Goal: Task Accomplishment & Management: Use online tool/utility

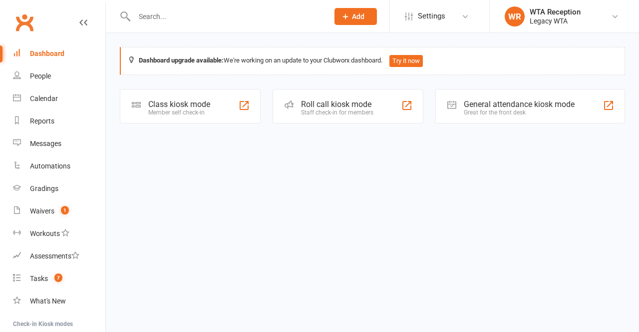
click at [220, 107] on div "Class kiosk mode Member self check-in" at bounding box center [190, 106] width 141 height 34
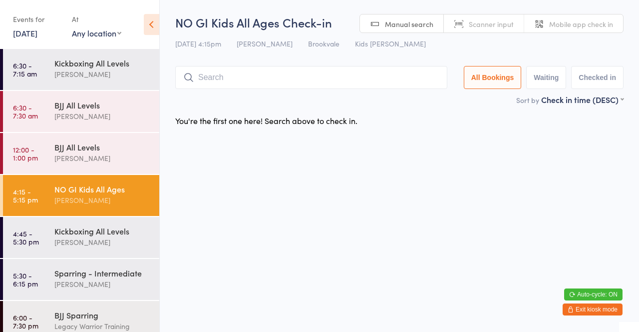
click at [298, 73] on input "search" at bounding box center [311, 77] width 272 height 23
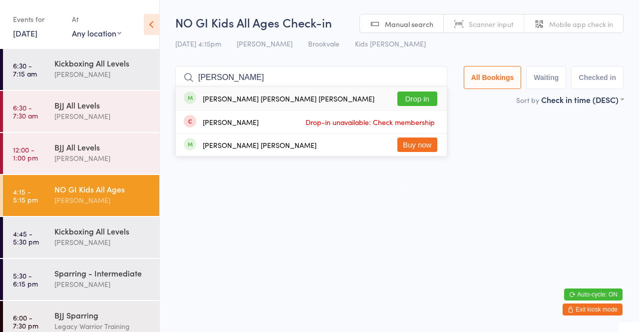
type input "[PERSON_NAME]"
click at [417, 102] on button "Drop in" at bounding box center [417, 98] width 40 height 14
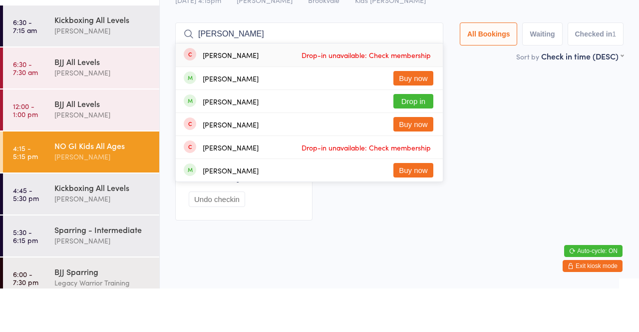
type input "[PERSON_NAME]"
click at [423, 151] on button "Drop in" at bounding box center [413, 144] width 40 height 14
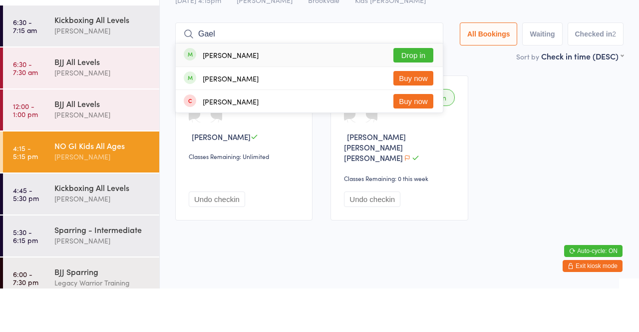
type input "Gael"
click at [419, 100] on button "Drop in" at bounding box center [413, 98] width 40 height 14
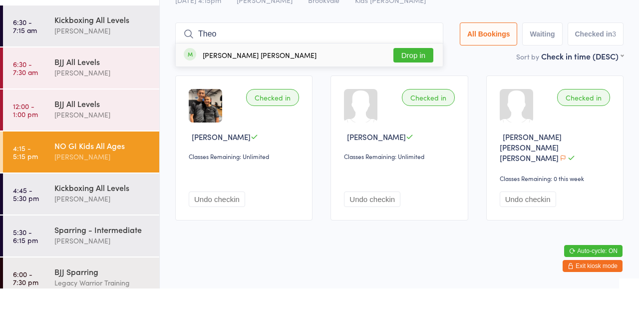
type input "Theo"
click at [423, 94] on button "Drop in" at bounding box center [413, 98] width 40 height 14
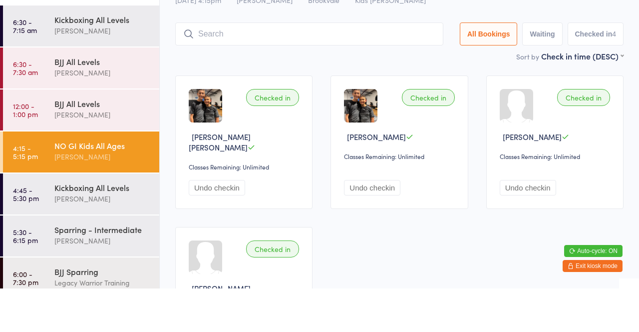
click at [446, 103] on div "Sort by Check in time (DESC) First name (ASC) First name (DESC) Last name (ASC)…" at bounding box center [399, 99] width 448 height 11
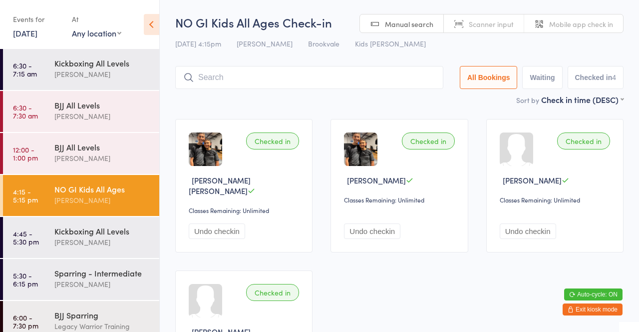
click at [99, 243] on div "[PERSON_NAME]" at bounding box center [102, 241] width 96 height 11
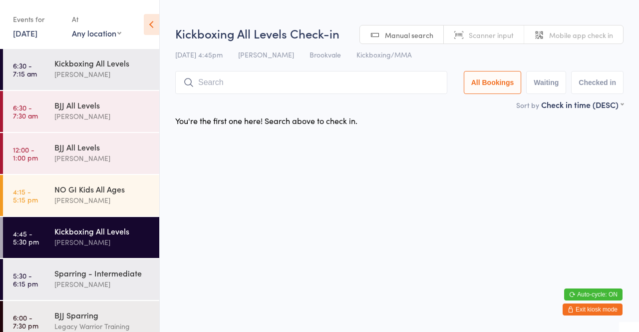
click at [327, 79] on input "search" at bounding box center [311, 82] width 272 height 23
type input "Mich"
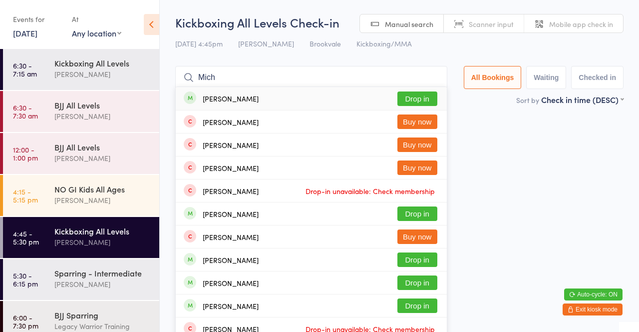
click at [416, 102] on button "Drop in" at bounding box center [417, 98] width 40 height 14
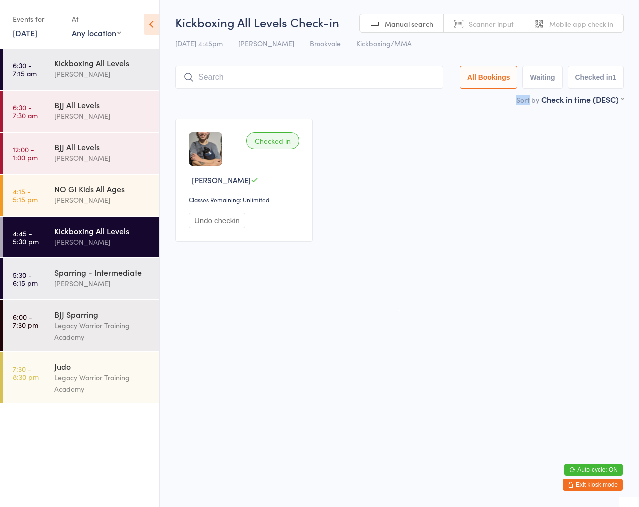
click at [249, 74] on input "search" at bounding box center [309, 77] width 268 height 23
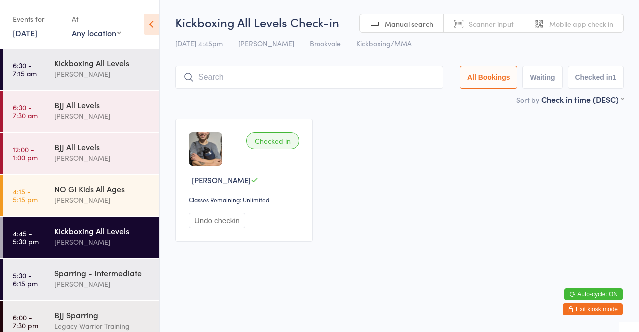
click at [108, 68] on div "Kickboxing All Levels" at bounding box center [102, 62] width 96 height 11
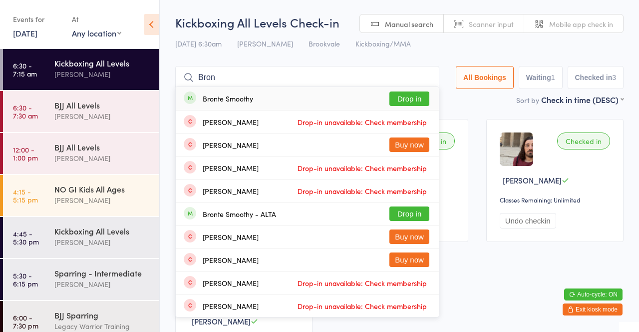
type input "Bron"
click at [410, 104] on button "Drop in" at bounding box center [409, 98] width 40 height 14
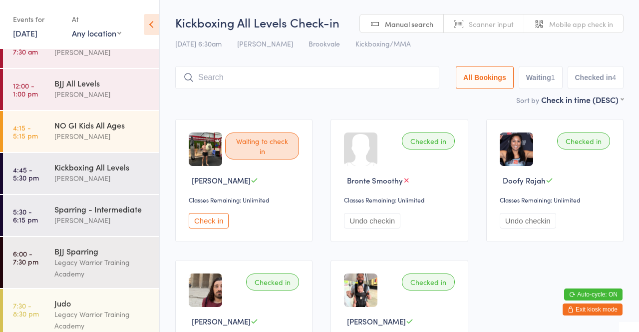
scroll to position [73, 0]
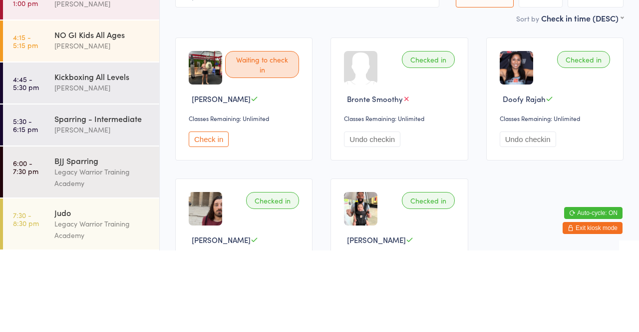
click at [128, 173] on div "[PERSON_NAME]" at bounding box center [102, 168] width 96 height 11
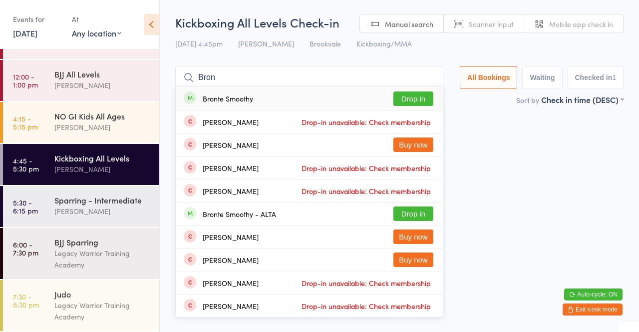
type input "Bron"
click at [416, 104] on button "Drop in" at bounding box center [413, 98] width 40 height 14
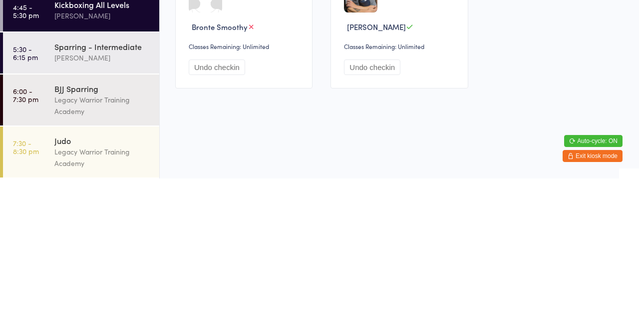
click at [130, 211] on div "[PERSON_NAME]" at bounding box center [102, 210] width 96 height 11
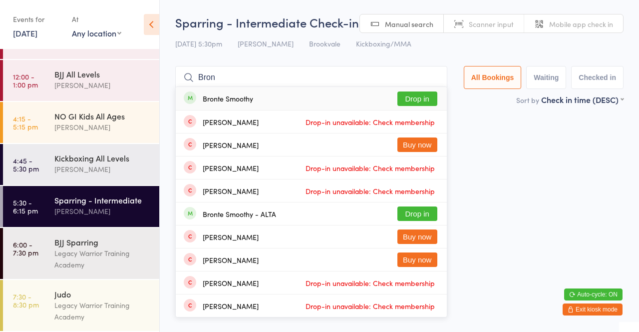
type input "Bron"
click at [424, 99] on button "Drop in" at bounding box center [417, 98] width 40 height 14
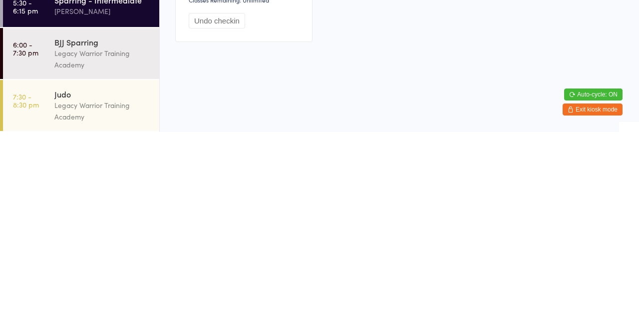
click at [134, 260] on div "Legacy Warrior Training Academy" at bounding box center [102, 258] width 96 height 23
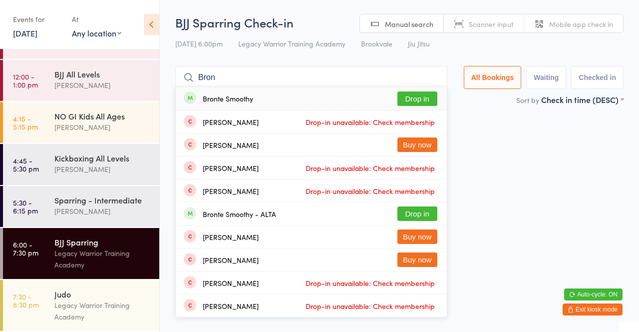
type input "Bron"
click at [419, 105] on button "Drop in" at bounding box center [417, 98] width 40 height 14
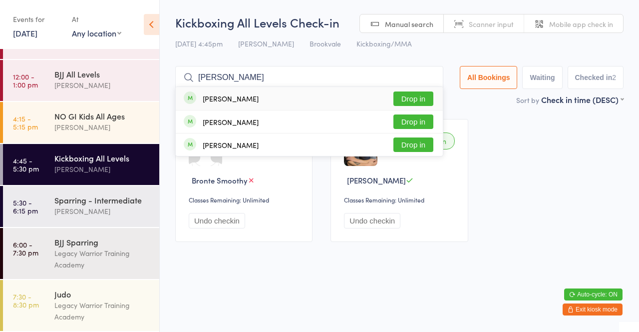
type input "[PERSON_NAME]"
click at [421, 96] on button "Drop in" at bounding box center [413, 98] width 40 height 14
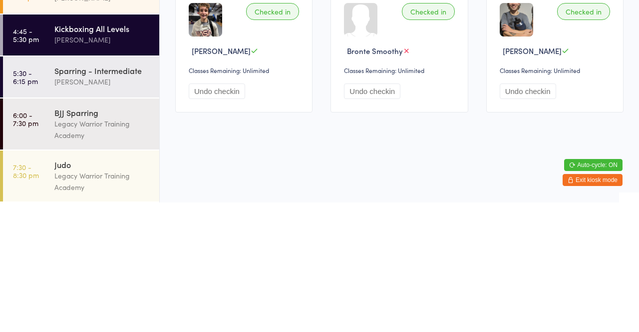
click at [53, 206] on link "5:30 - 6:15 pm Sparring - Intermediate [PERSON_NAME]" at bounding box center [81, 206] width 156 height 41
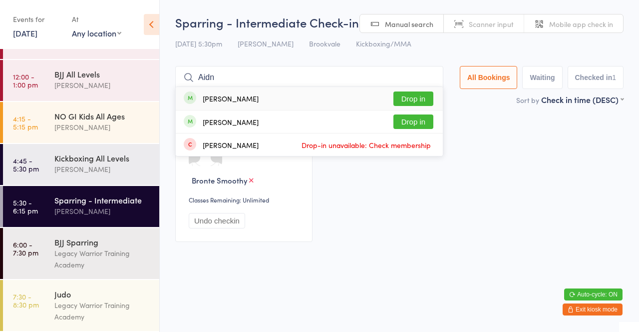
type input "Aidn"
click at [418, 98] on button "Drop in" at bounding box center [413, 98] width 40 height 14
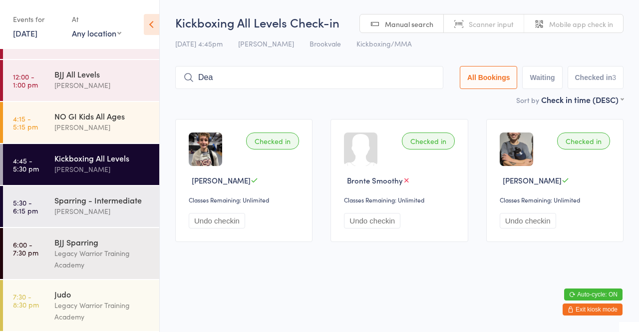
type input "[PERSON_NAME]"
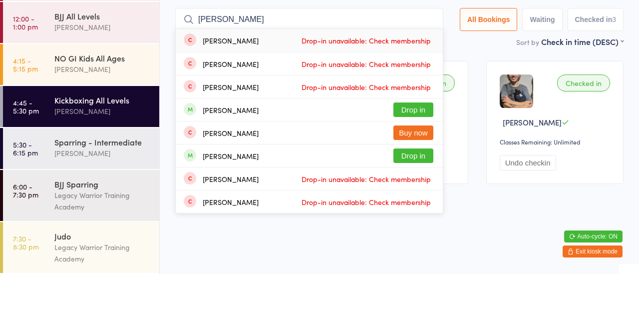
click at [105, 114] on div "NO GI Kids All Ages" at bounding box center [102, 115] width 96 height 11
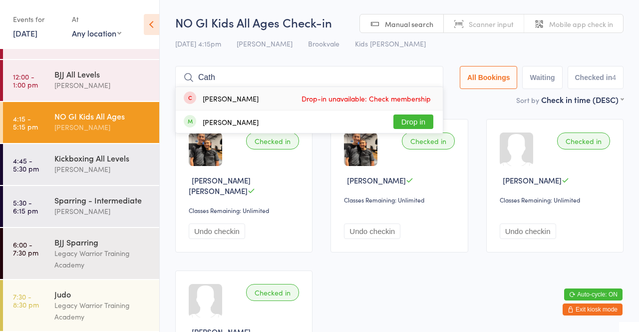
type input "Cath"
click at [424, 123] on button "Drop in" at bounding box center [413, 121] width 40 height 14
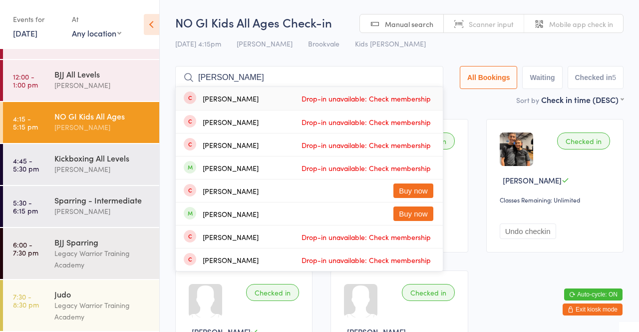
type input "[PERSON_NAME]"
click at [266, 97] on div "[PERSON_NAME] Drop-in unavailable: Check membership" at bounding box center [309, 98] width 267 height 23
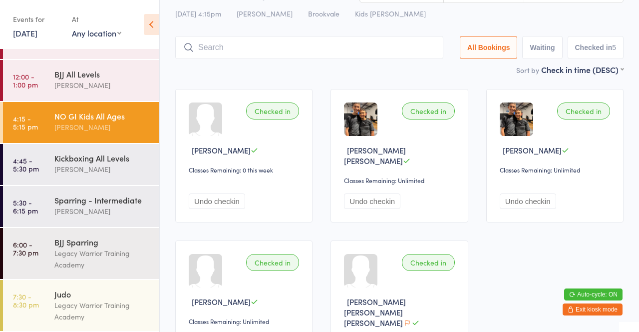
scroll to position [27, 0]
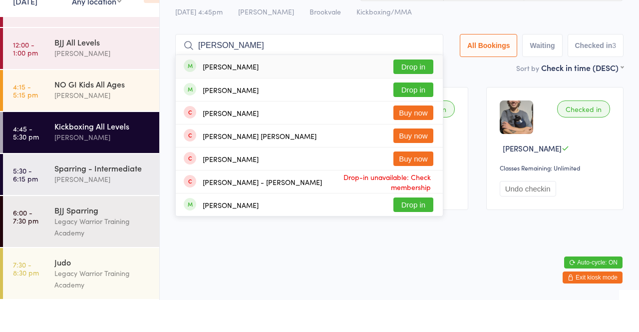
type input "[PERSON_NAME]"
click at [416, 127] on button "Drop in" at bounding box center [413, 121] width 40 height 14
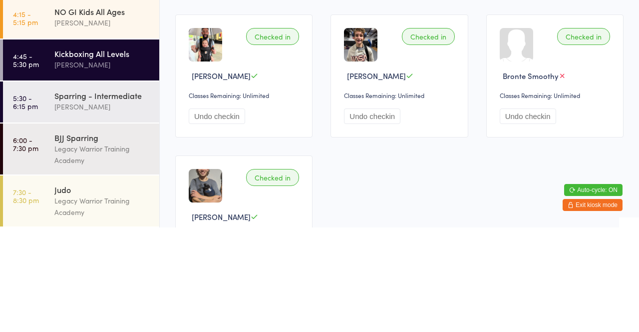
click at [112, 214] on div "[PERSON_NAME]" at bounding box center [102, 210] width 96 height 11
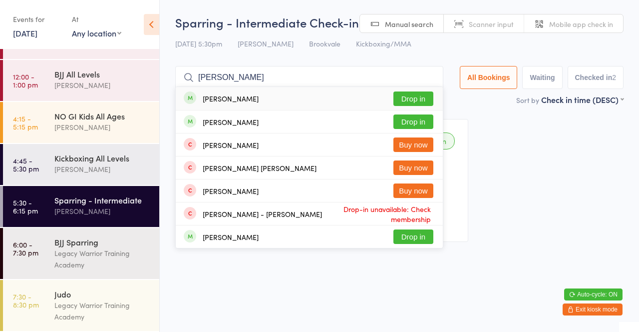
type input "[PERSON_NAME]"
click at [419, 126] on button "Drop in" at bounding box center [413, 121] width 40 height 14
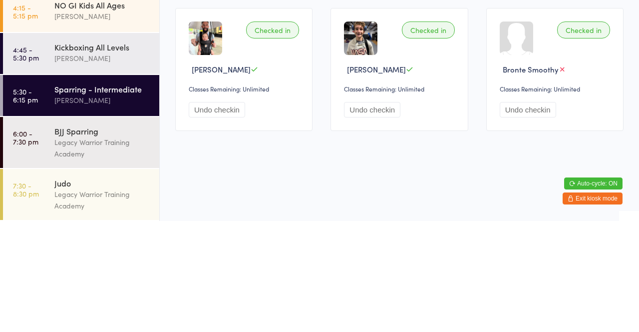
click at [45, 166] on link "4:45 - 5:30 pm Kickboxing All Levels [PERSON_NAME]" at bounding box center [81, 164] width 156 height 41
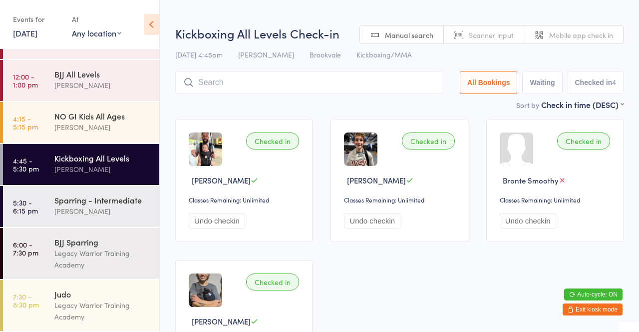
click at [70, 57] on div "BJJ All Levels [PERSON_NAME]" at bounding box center [106, 37] width 105 height 39
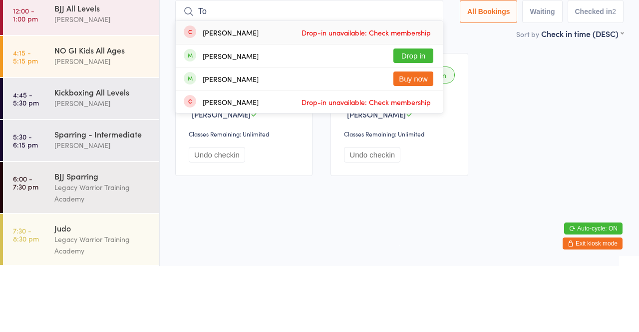
type input "To"
click at [407, 119] on button "Drop in" at bounding box center [413, 121] width 40 height 14
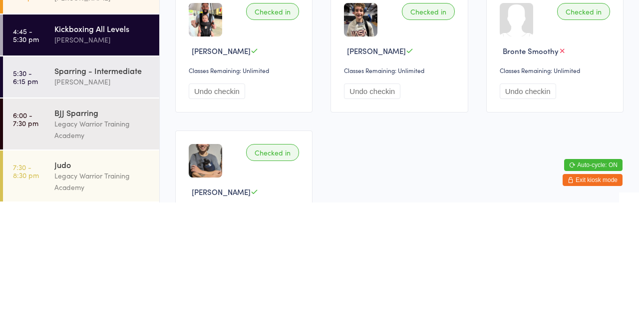
click at [78, 168] on div "[PERSON_NAME]" at bounding box center [102, 168] width 96 height 11
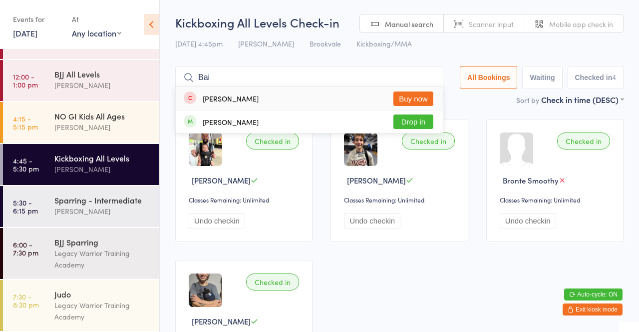
type input "Bai"
click at [410, 122] on button "Drop in" at bounding box center [413, 121] width 40 height 14
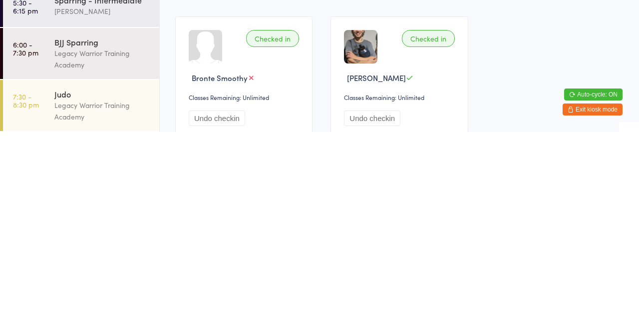
scroll to position [45, 0]
click at [73, 217] on div "Sparring - Intermediate [PERSON_NAME]" at bounding box center [106, 205] width 105 height 39
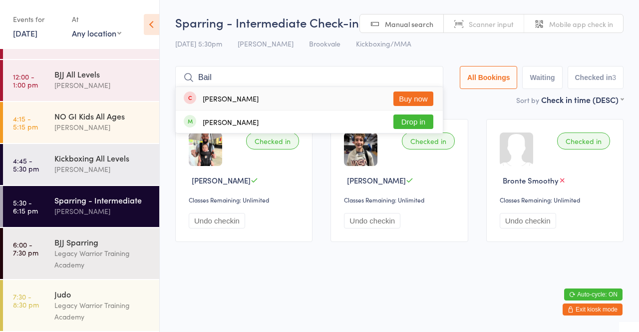
type input "Bail"
click at [403, 126] on button "Drop in" at bounding box center [413, 121] width 40 height 14
